Goal: Entertainment & Leisure: Consume media (video, audio)

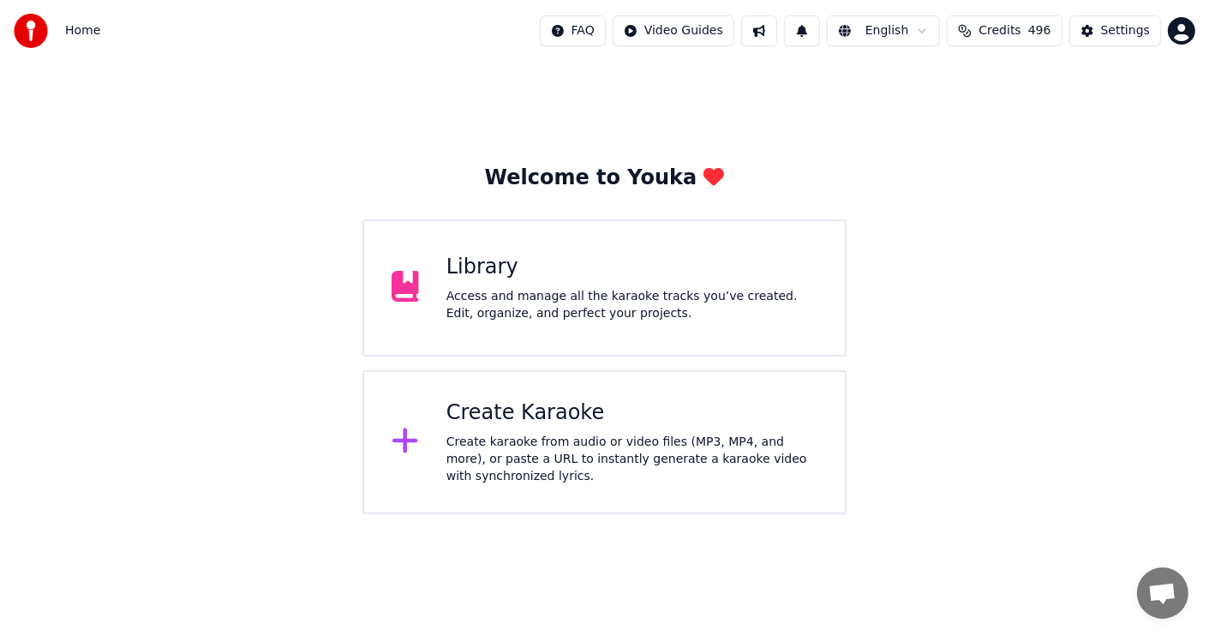
click at [689, 280] on div "Library" at bounding box center [631, 267] width 371 height 27
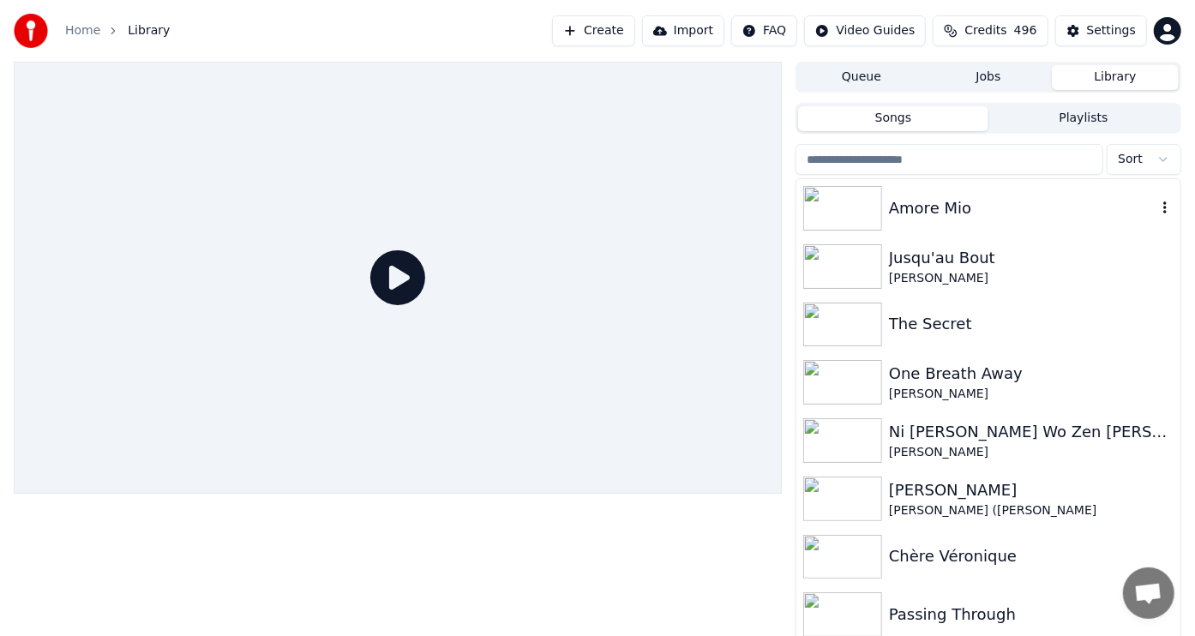
click at [840, 198] on img at bounding box center [842, 208] width 79 height 45
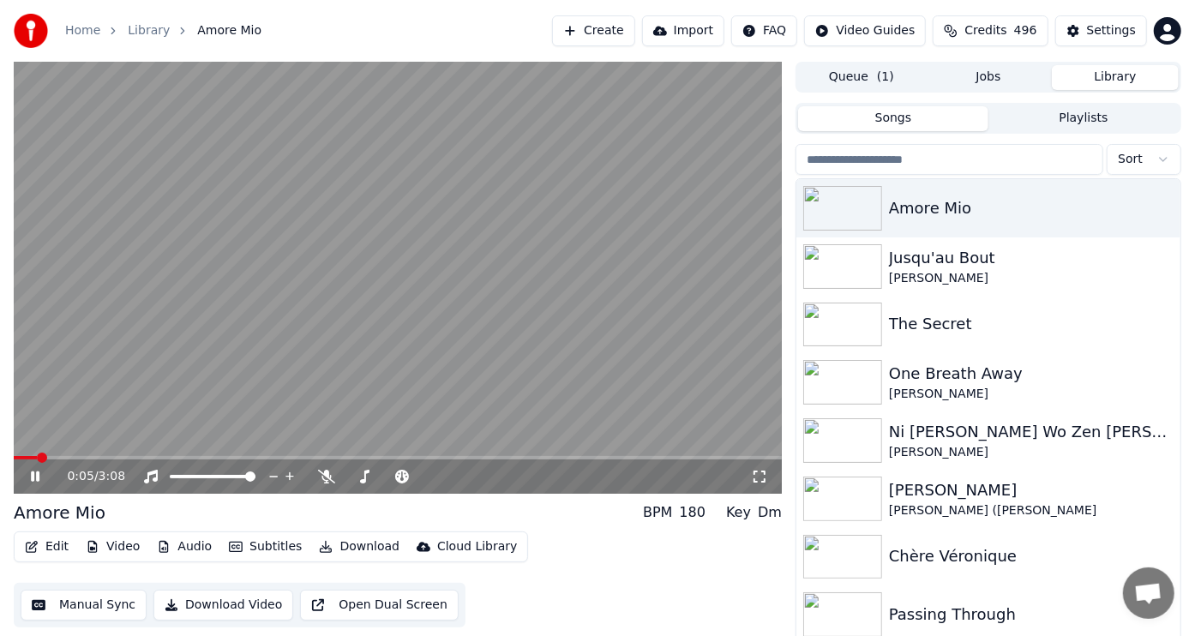
click at [34, 476] on icon at bounding box center [46, 477] width 39 height 14
click at [404, 476] on span at bounding box center [407, 476] width 10 height 10
click at [33, 476] on icon at bounding box center [35, 476] width 10 height 12
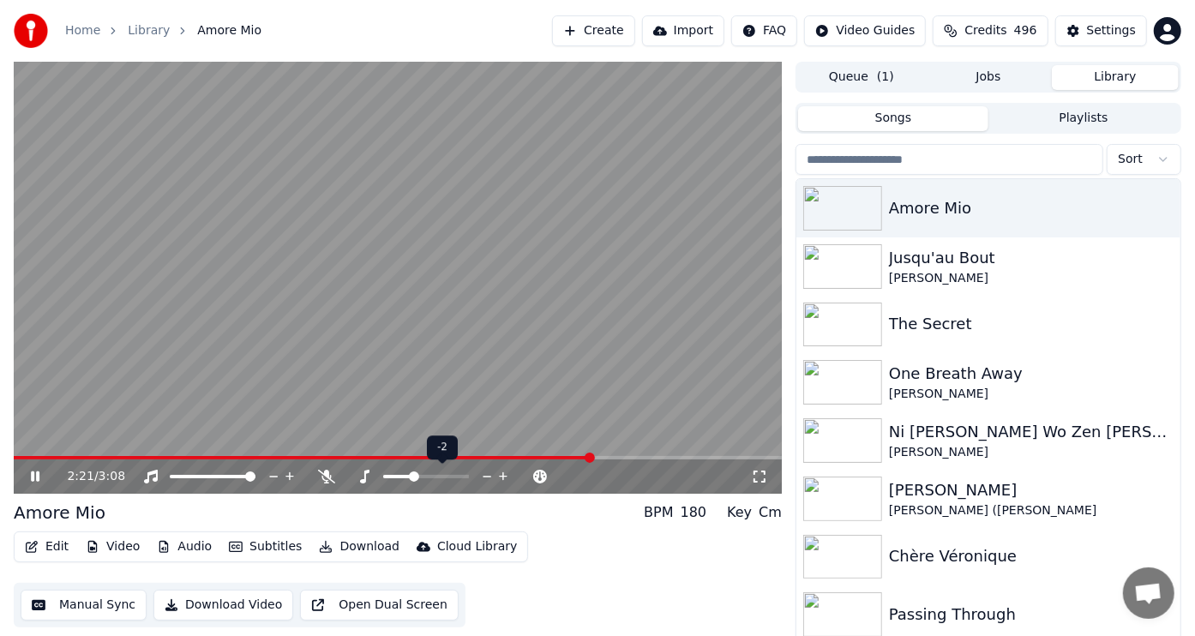
click at [414, 482] on span at bounding box center [414, 476] width 10 height 10
click at [34, 476] on icon at bounding box center [35, 476] width 10 height 12
